Goal: Check status: Check status

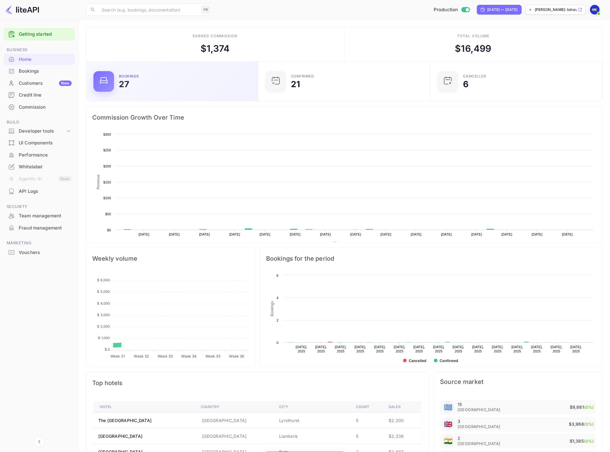
scroll to position [93, 163]
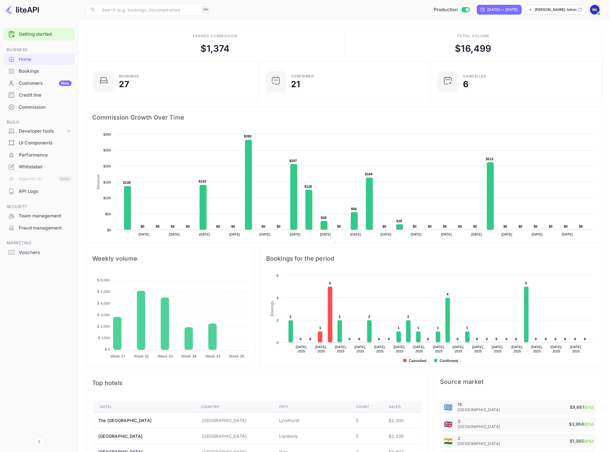
click at [24, 251] on div "Vouchers" at bounding box center [45, 252] width 53 height 7
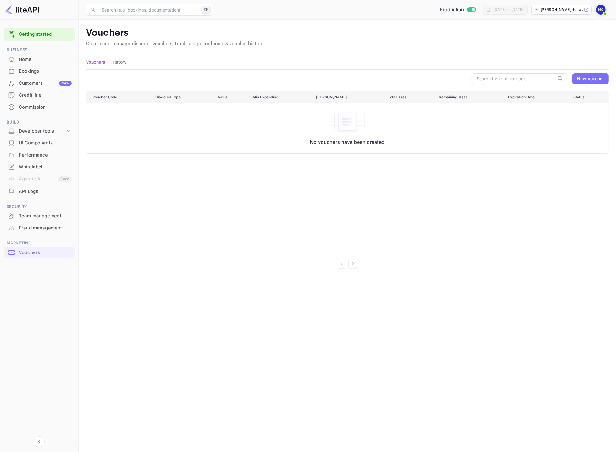
click at [37, 108] on div "Commission" at bounding box center [45, 107] width 53 height 7
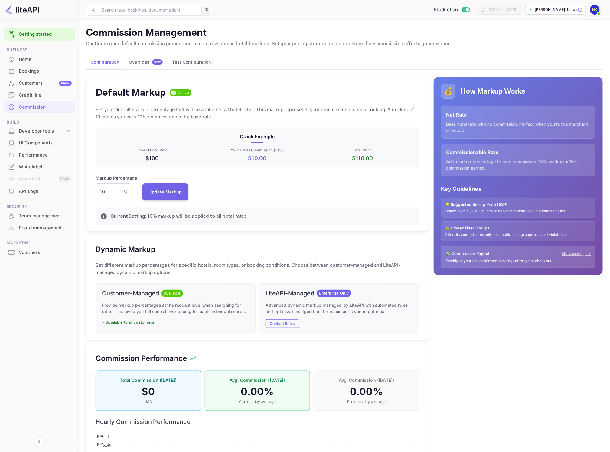
click at [147, 61] on div "Overrides New" at bounding box center [146, 61] width 34 height 5
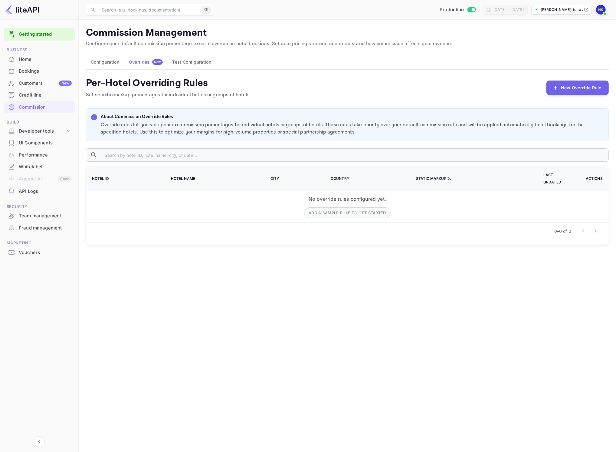
click at [34, 79] on div "Customers New" at bounding box center [39, 83] width 71 height 12
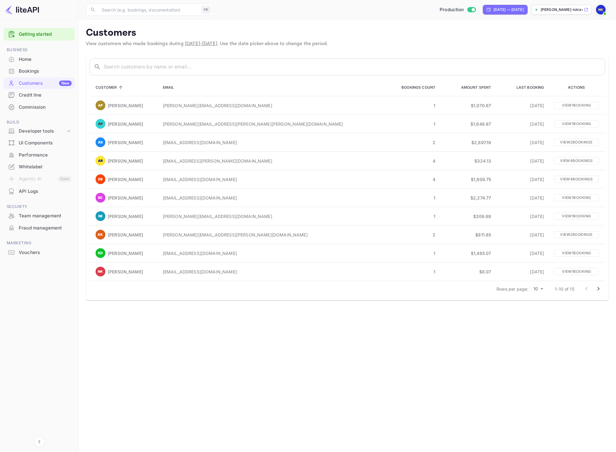
click at [39, 62] on div "Home" at bounding box center [45, 59] width 53 height 7
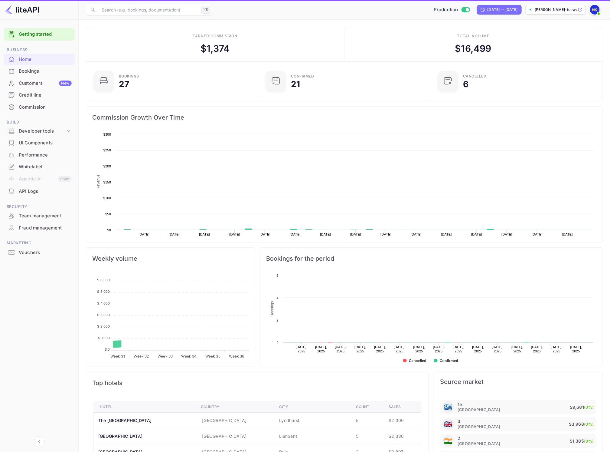
scroll to position [93, 163]
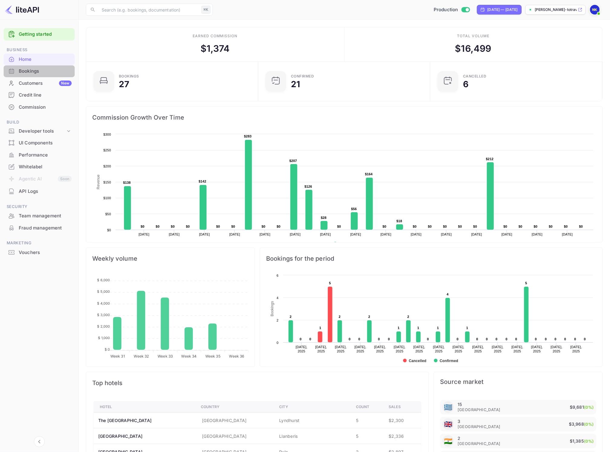
click at [35, 69] on div "Bookings" at bounding box center [45, 71] width 53 height 7
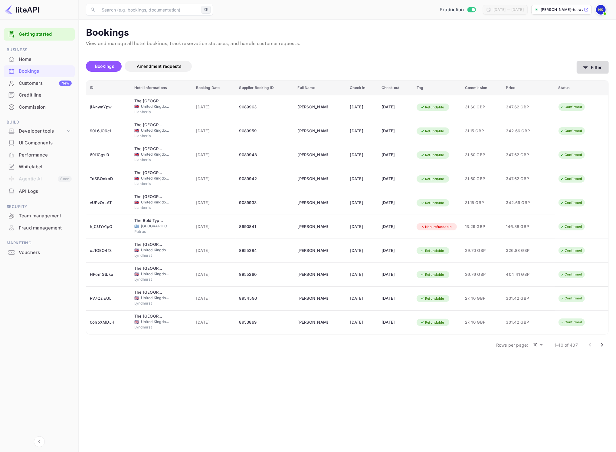
click at [595, 63] on button "Filter" at bounding box center [593, 67] width 32 height 12
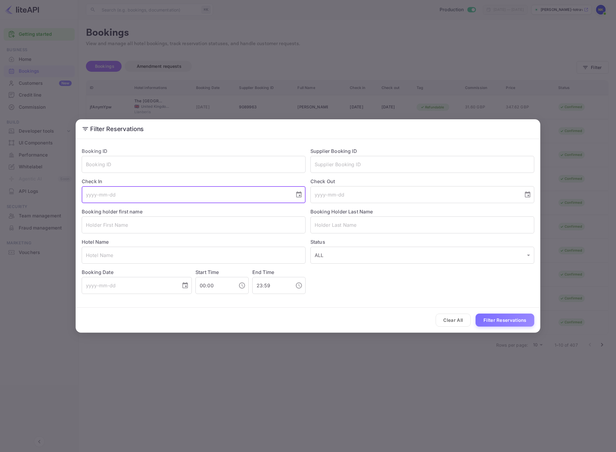
click at [169, 190] on input "tel" at bounding box center [186, 194] width 209 height 17
click at [299, 193] on icon "Choose date" at bounding box center [298, 194] width 5 height 6
click at [214, 211] on icon "Previous month" at bounding box center [213, 213] width 2 height 4
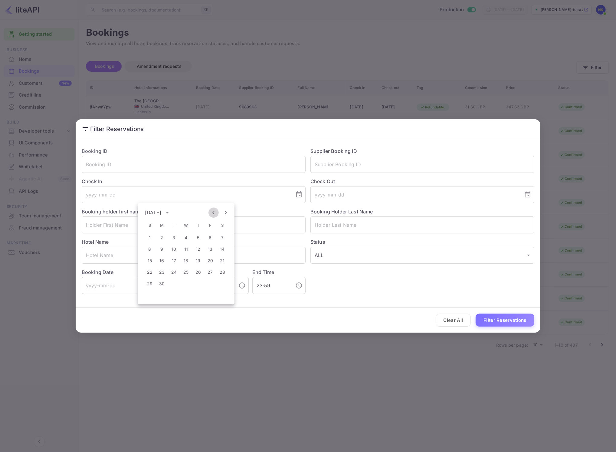
click at [214, 211] on icon "Previous month" at bounding box center [213, 213] width 2 height 4
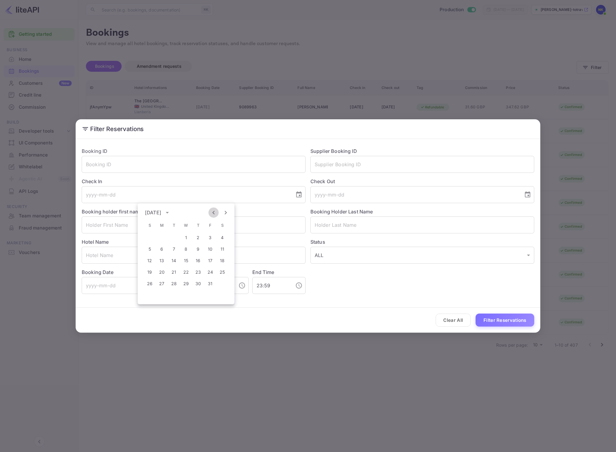
click at [214, 211] on icon "Previous month" at bounding box center [213, 212] width 7 height 7
click at [195, 239] on button "3" at bounding box center [198, 237] width 11 height 11
type input "[DATE]"
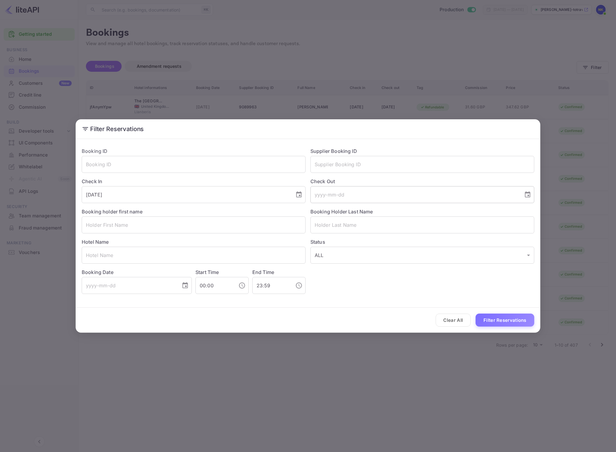
click at [429, 200] on input "tel" at bounding box center [414, 194] width 209 height 17
click at [412, 214] on div "Booking Holder Last Name ​" at bounding box center [420, 218] width 229 height 30
click at [417, 192] on input "tel" at bounding box center [414, 194] width 209 height 17
click at [529, 195] on icon "Choose date" at bounding box center [527, 194] width 5 height 6
click at [441, 212] on icon "Previous month" at bounding box center [442, 213] width 2 height 4
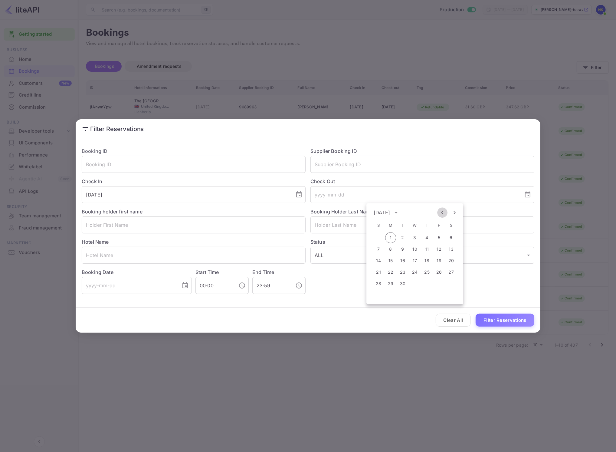
click at [441, 212] on icon "Previous month" at bounding box center [442, 213] width 2 height 4
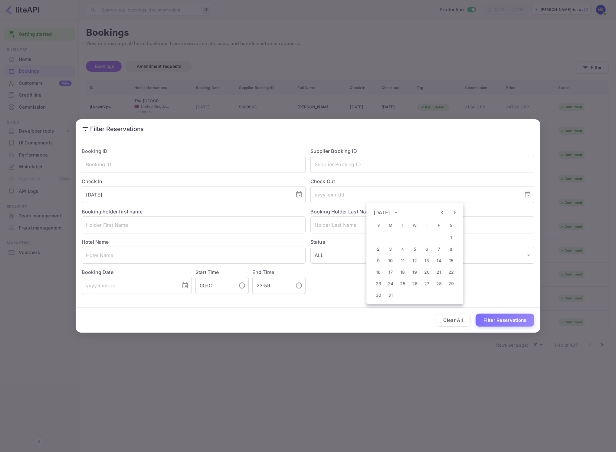
click at [441, 212] on icon "Previous month" at bounding box center [442, 213] width 2 height 4
click at [431, 239] on button "2" at bounding box center [426, 237] width 11 height 11
click at [522, 325] on button "Filter Reservations" at bounding box center [505, 319] width 59 height 13
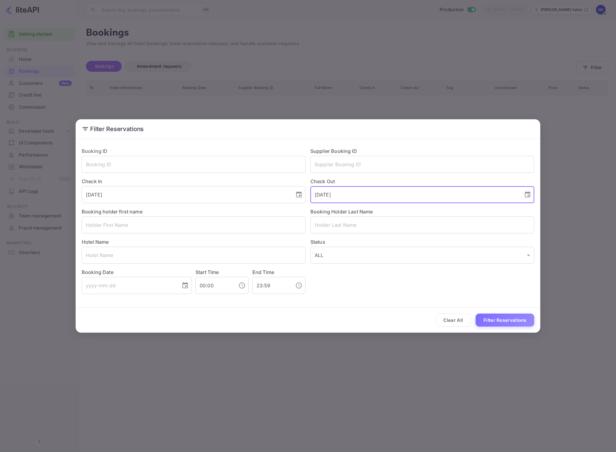
click at [389, 200] on input "[DATE]" at bounding box center [414, 194] width 209 height 17
click at [392, 197] on input "[DATE]" at bounding box center [414, 194] width 209 height 17
click at [524, 196] on icon "Choose date, selected date is Jan 2, 2025" at bounding box center [527, 194] width 7 height 7
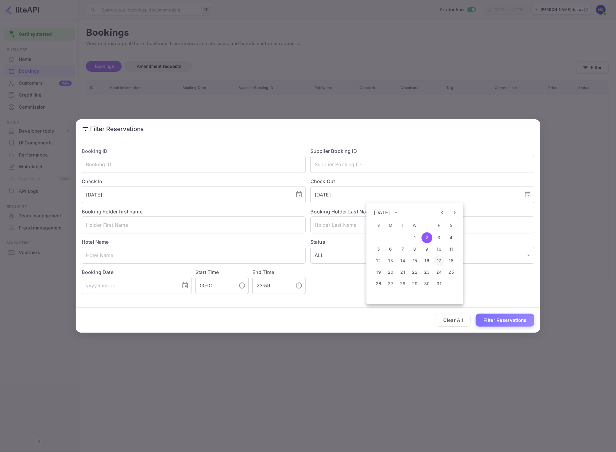
click at [437, 262] on button "17" at bounding box center [439, 260] width 11 height 11
type input "[DATE]"
click at [506, 322] on button "Filter Reservations" at bounding box center [505, 319] width 59 height 13
click at [323, 348] on div "Filter Reservations Booking ID ​ Supplier Booking ID ​ Check In [DATE] ​ Check …" at bounding box center [308, 226] width 616 height 452
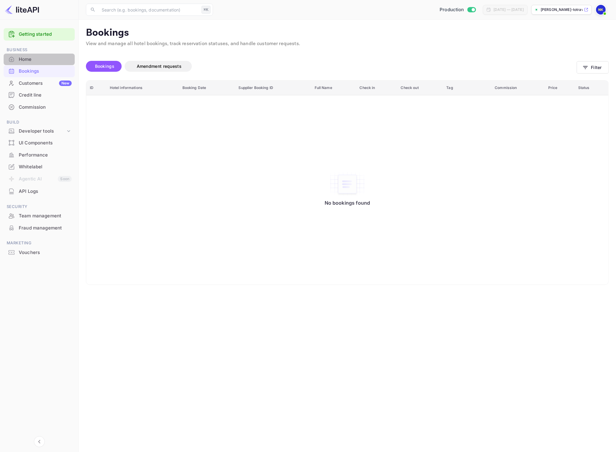
click at [40, 62] on div "Home" at bounding box center [45, 59] width 53 height 7
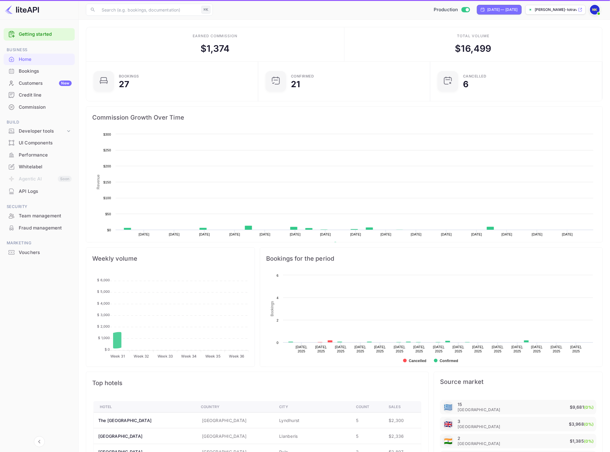
scroll to position [93, 163]
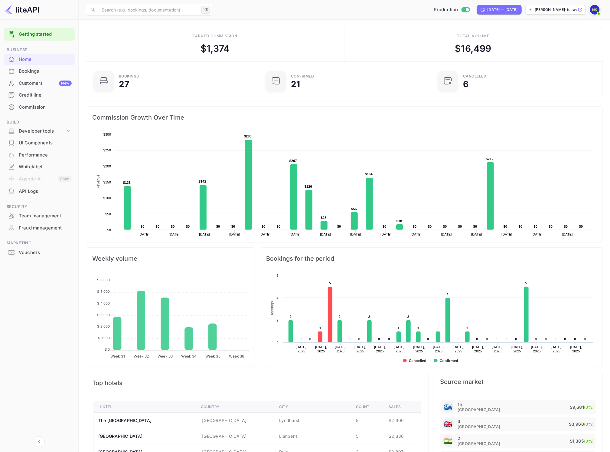
click at [30, 74] on div "Bookings" at bounding box center [45, 71] width 53 height 7
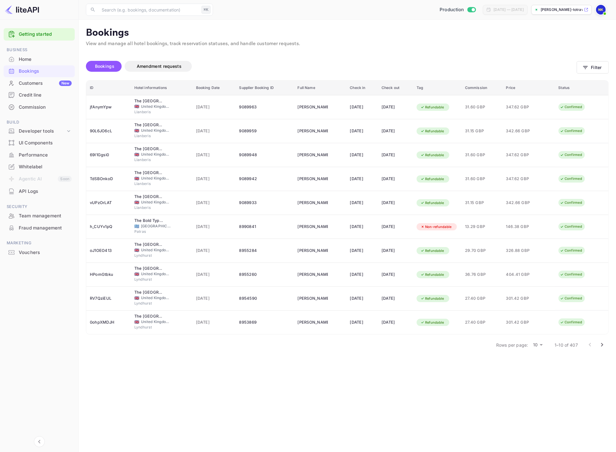
click at [205, 88] on th "Booking Date" at bounding box center [213, 87] width 43 height 15
click at [192, 87] on th "Booking Date" at bounding box center [213, 87] width 43 height 15
click at [585, 67] on icon "button" at bounding box center [585, 67] width 6 height 6
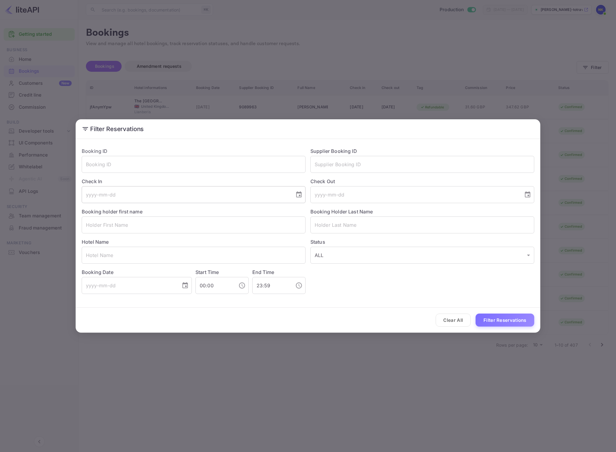
click at [209, 197] on input "tel" at bounding box center [186, 194] width 209 height 17
click at [142, 282] on input "tel" at bounding box center [129, 285] width 95 height 17
click at [177, 284] on div "​" at bounding box center [137, 285] width 110 height 17
click at [184, 286] on icon "Choose date" at bounding box center [185, 285] width 7 height 7
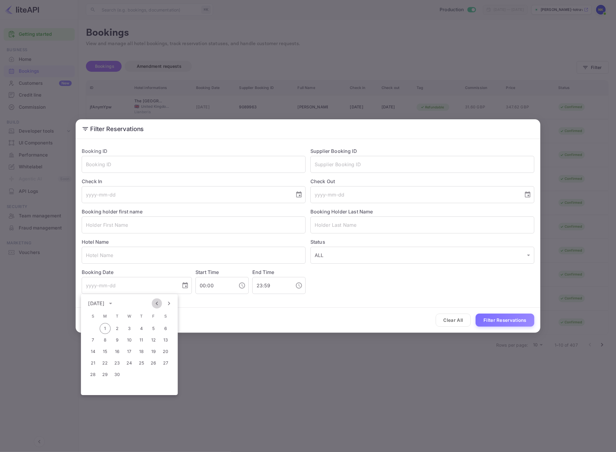
click at [157, 303] on icon "Previous month" at bounding box center [156, 302] width 7 height 7
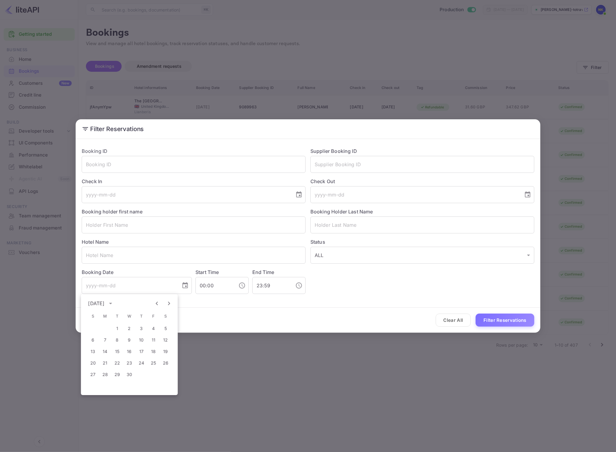
click at [157, 303] on icon "Previous month" at bounding box center [156, 302] width 7 height 7
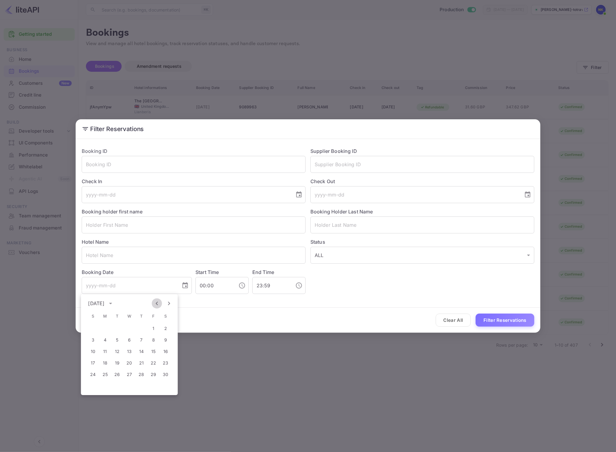
click at [157, 304] on icon "Previous month" at bounding box center [157, 303] width 2 height 4
click at [169, 304] on icon "Next month" at bounding box center [168, 302] width 7 height 7
click at [169, 304] on icon "Next month" at bounding box center [169, 303] width 2 height 4
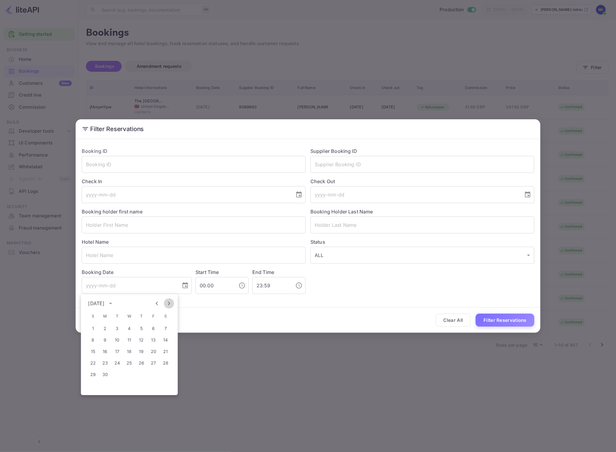
click at [169, 304] on icon "Next month" at bounding box center [169, 303] width 2 height 4
click at [155, 302] on icon "Previous month" at bounding box center [156, 302] width 7 height 7
click at [131, 341] on button "9" at bounding box center [129, 339] width 11 height 11
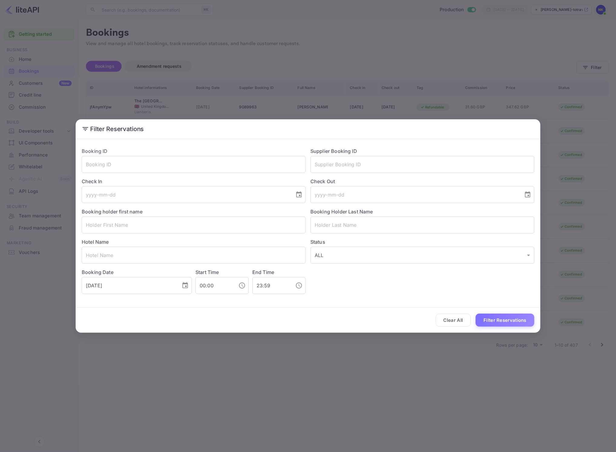
type input "[DATE]"
click at [493, 322] on button "Filter Reservations" at bounding box center [505, 319] width 59 height 13
click at [352, 359] on div "Filter Reservations Booking ID ​ Supplier Booking ID ​ Check In ​ Check Out ​ B…" at bounding box center [308, 226] width 616 height 452
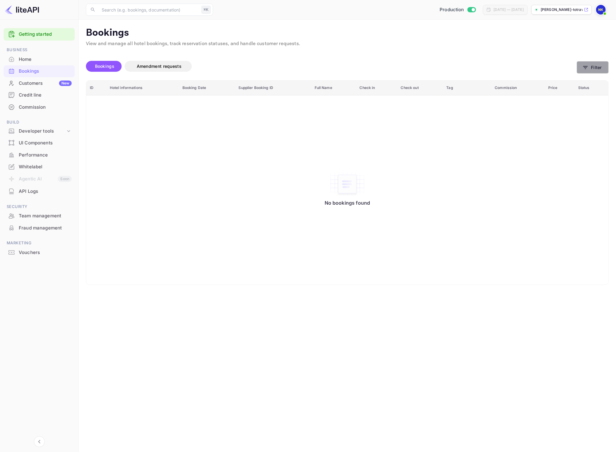
click at [588, 67] on icon "button" at bounding box center [585, 67] width 6 height 6
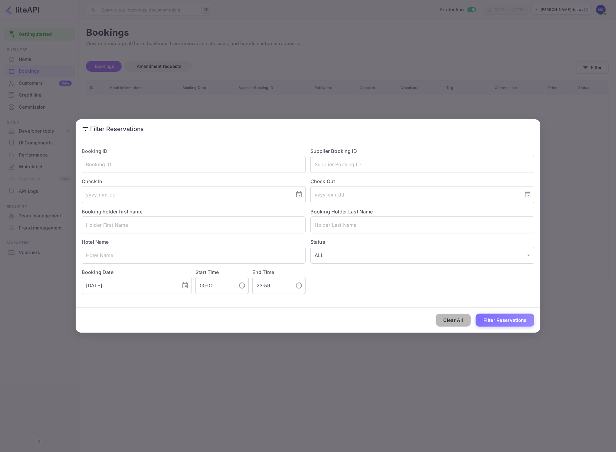
click at [457, 322] on button "Clear All" at bounding box center [453, 319] width 35 height 13
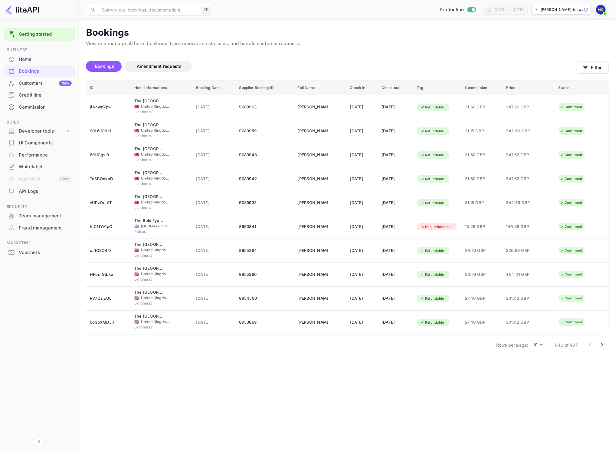
click at [534, 344] on body "Getting started Business Home Bookings Customers New Credit line Commission Bui…" at bounding box center [308, 226] width 616 height 452
click at [538, 376] on li "50" at bounding box center [538, 379] width 16 height 11
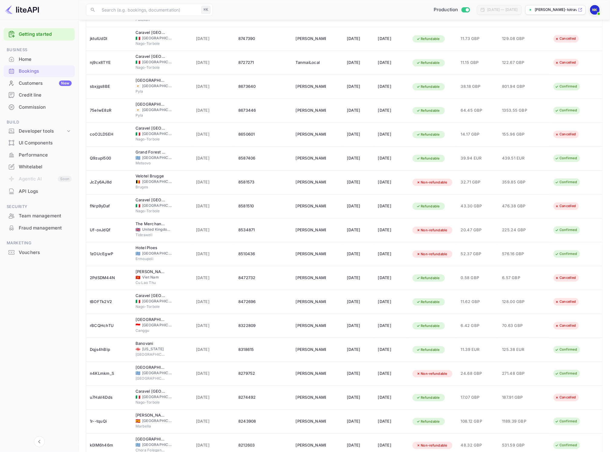
scroll to position [867, 0]
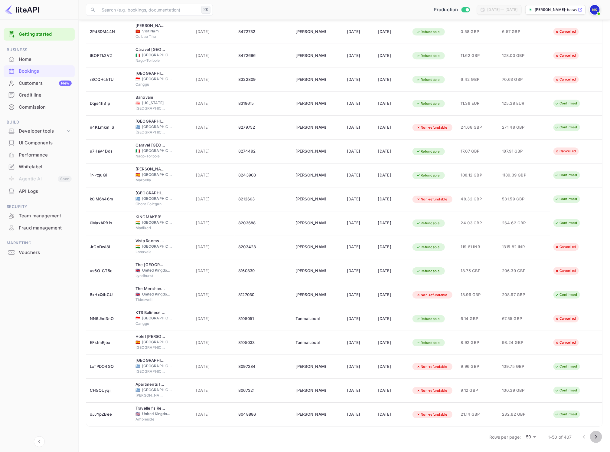
click at [597, 439] on icon "Go to next page" at bounding box center [596, 436] width 7 height 7
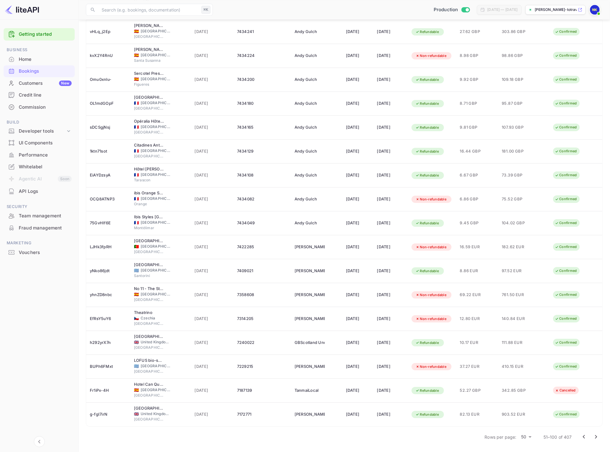
click at [593, 438] on icon "Go to next page" at bounding box center [596, 436] width 7 height 7
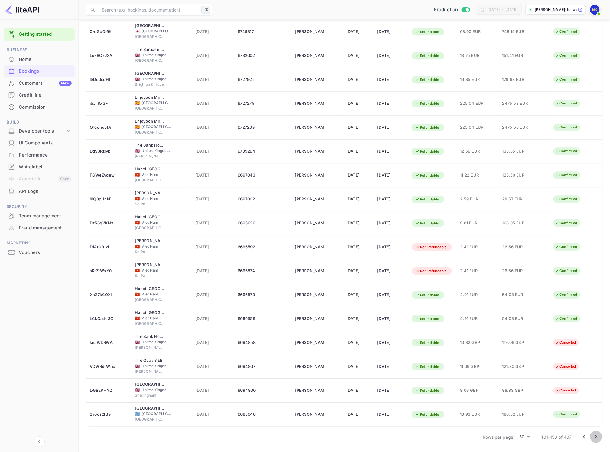
click at [598, 440] on icon "Go to next page" at bounding box center [596, 436] width 7 height 7
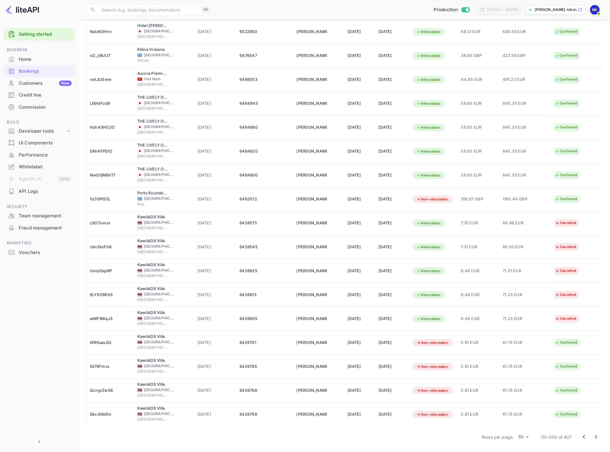
click at [598, 440] on icon "Go to next page" at bounding box center [596, 436] width 7 height 7
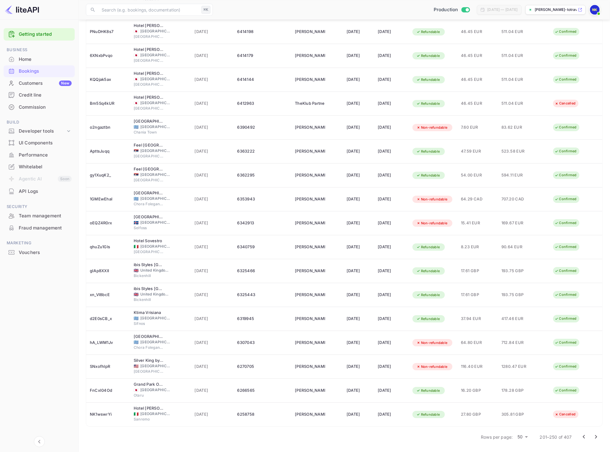
click at [598, 440] on icon "Go to next page" at bounding box center [596, 436] width 7 height 7
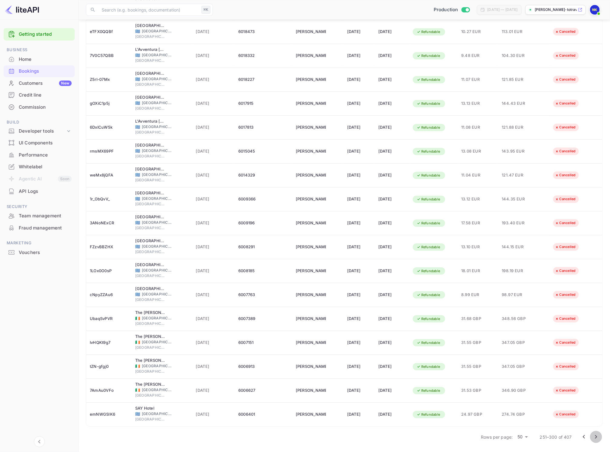
click at [598, 440] on icon "Go to next page" at bounding box center [596, 436] width 7 height 7
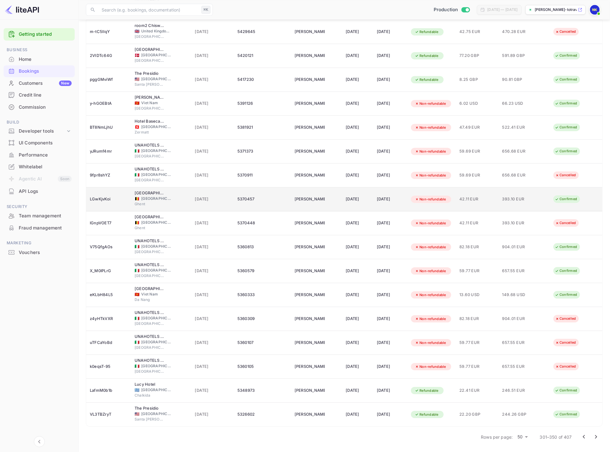
click at [325, 199] on td "[PERSON_NAME]" at bounding box center [316, 199] width 51 height 24
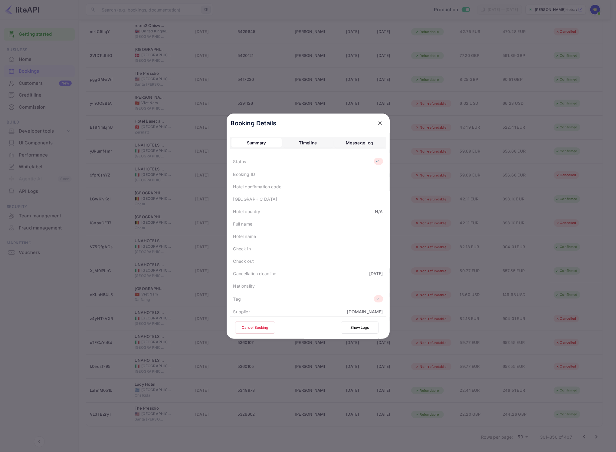
scroll to position [126, 0]
click at [363, 304] on div "Download" at bounding box center [370, 305] width 21 height 6
click at [364, 284] on div "Download" at bounding box center [370, 287] width 21 height 6
click at [382, 122] on div at bounding box center [380, 123] width 11 height 11
click at [379, 123] on icon "close" at bounding box center [380, 123] width 6 height 6
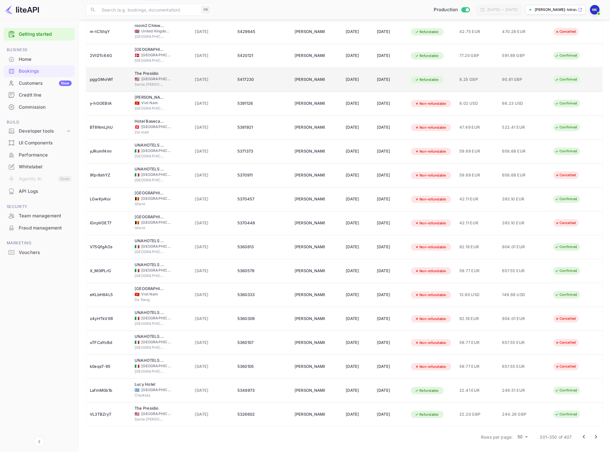
click at [291, 68] on td "[PERSON_NAME]" at bounding box center [316, 80] width 51 height 24
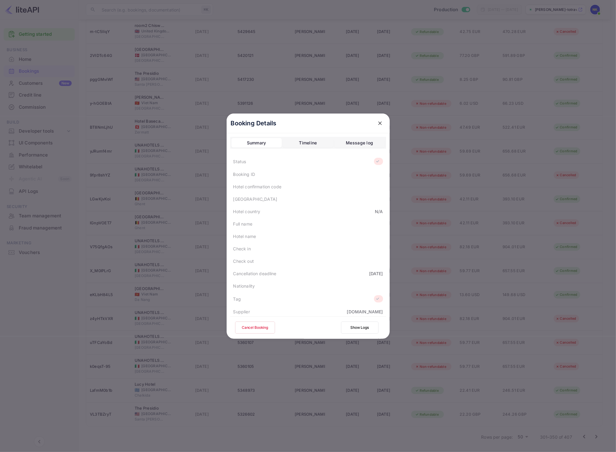
click at [306, 148] on div "Summary Timeline Message log" at bounding box center [308, 143] width 156 height 12
click at [351, 145] on div "Message log" at bounding box center [359, 142] width 27 height 7
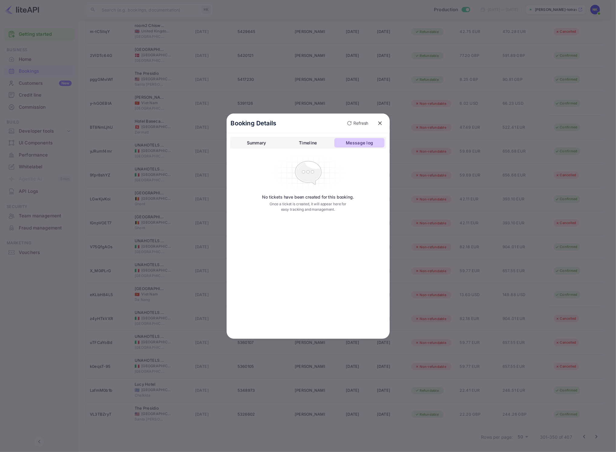
click at [335, 141] on button "Message log" at bounding box center [359, 143] width 50 height 10
click at [306, 100] on div "Booking Details Refresh Summary Timeline Message log No tickets have been creat…" at bounding box center [308, 226] width 182 height 452
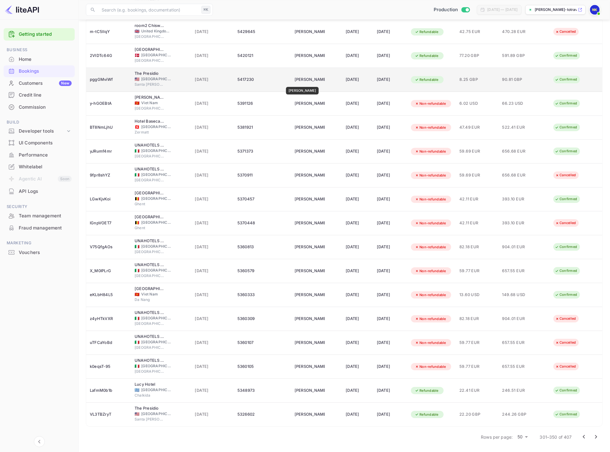
click at [306, 79] on div "[PERSON_NAME]" at bounding box center [310, 80] width 30 height 10
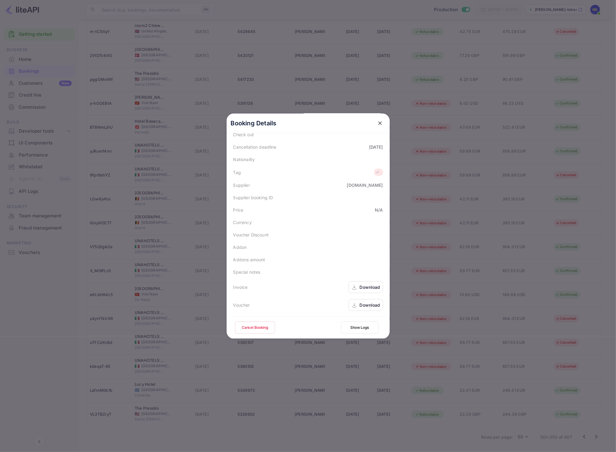
click at [528, 310] on div at bounding box center [308, 226] width 616 height 452
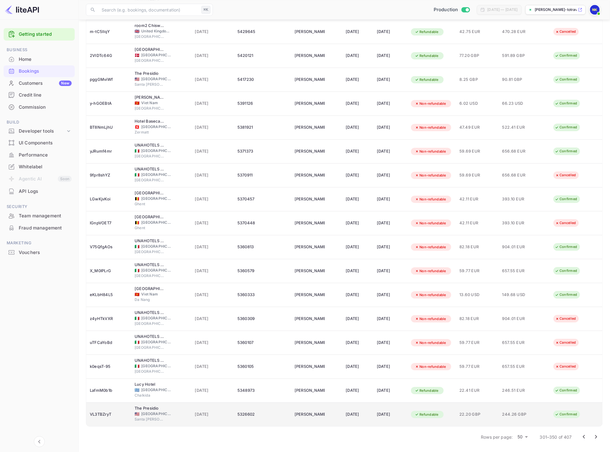
click at [277, 420] on td "5326602" at bounding box center [262, 414] width 57 height 24
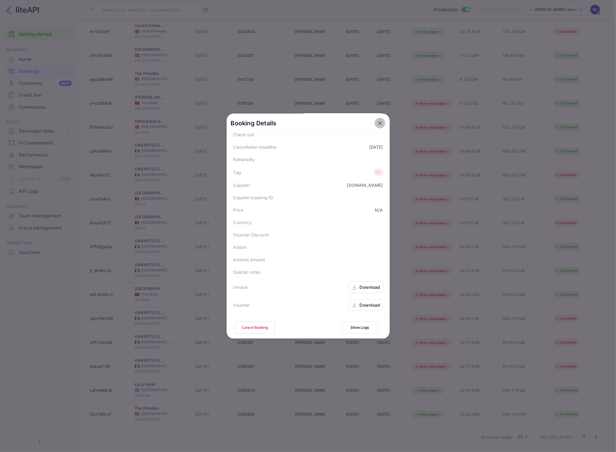
click at [379, 120] on icon "close" at bounding box center [380, 123] width 6 height 6
